Goal: Task Accomplishment & Management: Manage account settings

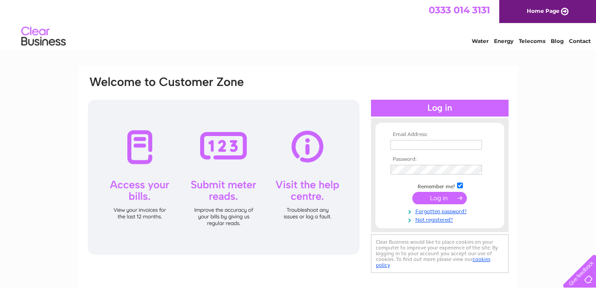
click at [459, 187] on input "checkbox" at bounding box center [460, 186] width 6 height 6
checkbox input "false"
click at [415, 144] on input "text" at bounding box center [436, 145] width 92 height 11
type input "lochsidearran@yahoo.com"
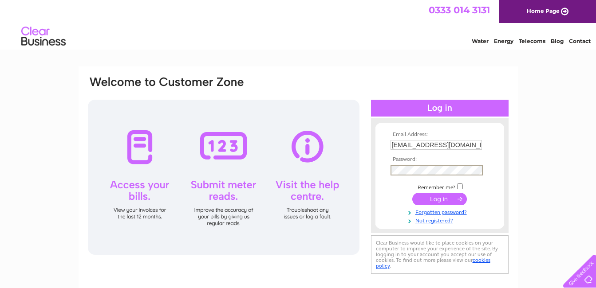
click at [444, 199] on input "submit" at bounding box center [439, 199] width 55 height 12
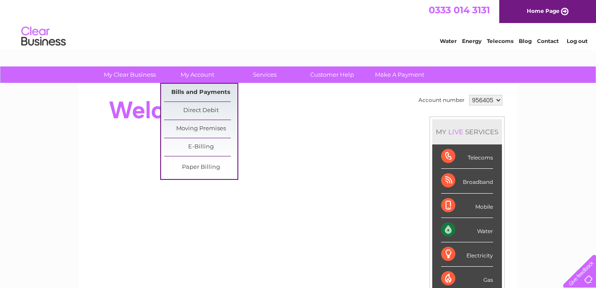
click at [198, 93] on link "Bills and Payments" at bounding box center [200, 93] width 73 height 18
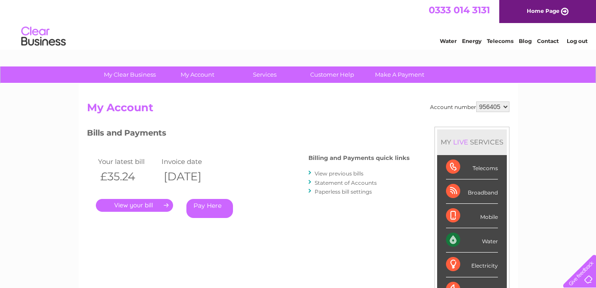
click at [151, 201] on link "." at bounding box center [134, 205] width 77 height 13
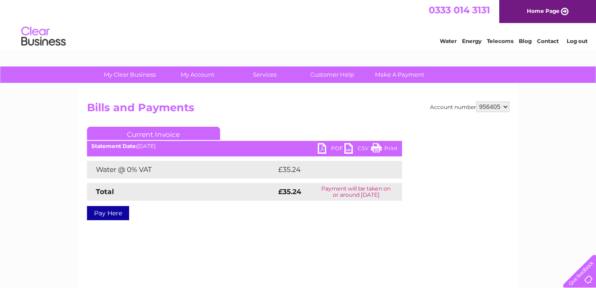
click at [329, 149] on link "PDF" at bounding box center [331, 149] width 27 height 13
click at [578, 43] on link "Log out" at bounding box center [576, 41] width 21 height 7
